Goal: Check status

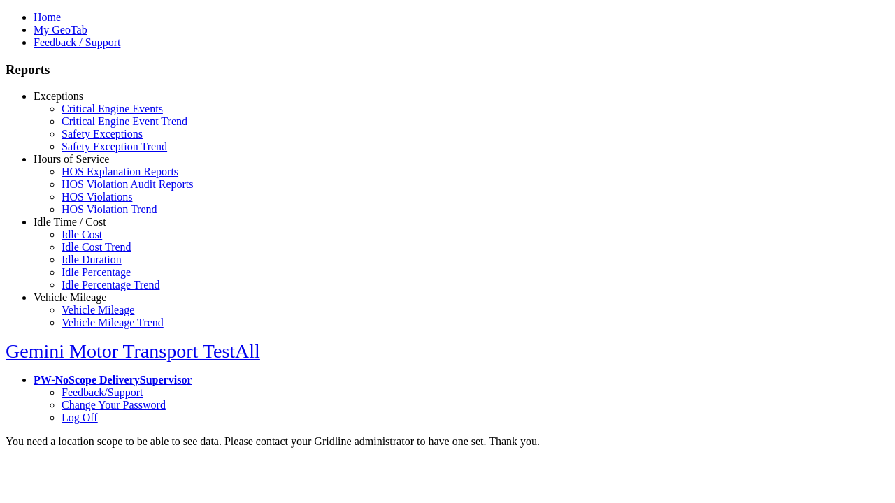
click at [80, 102] on link "Exceptions" at bounding box center [59, 96] width 50 height 12
click at [91, 115] on link "Critical Engine Events" at bounding box center [112, 109] width 101 height 12
type input "**********"
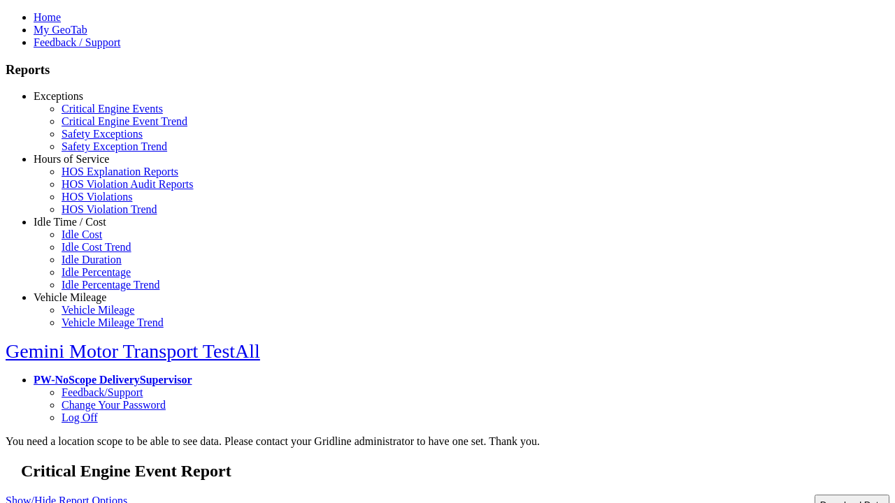
type input "**********"
